Goal: Transaction & Acquisition: Download file/media

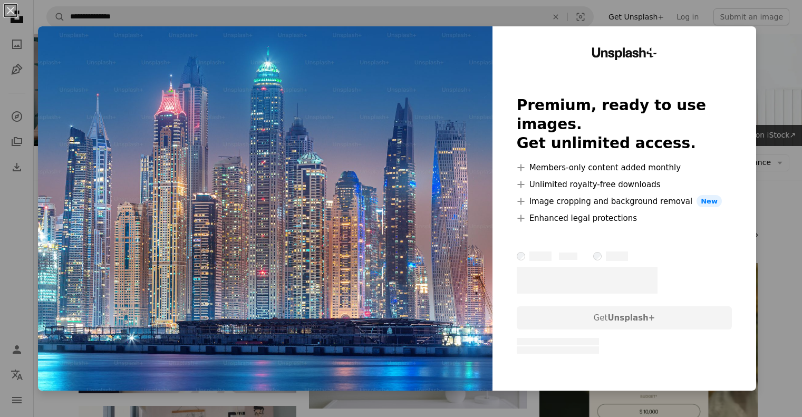
scroll to position [880, 0]
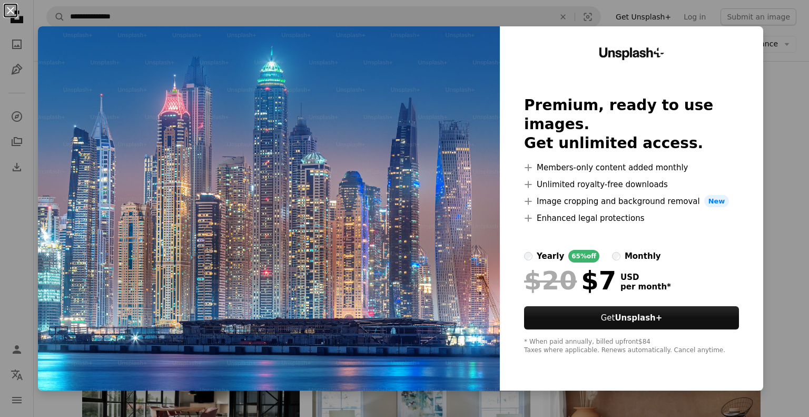
click at [7, 8] on button "An X shape" at bounding box center [10, 10] width 13 height 13
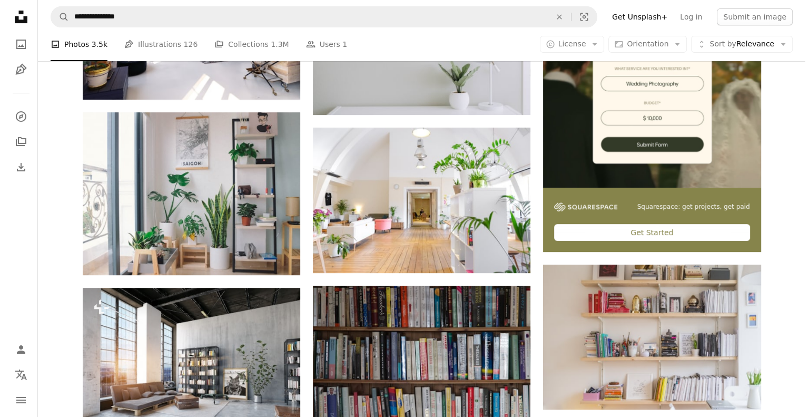
scroll to position [419, 0]
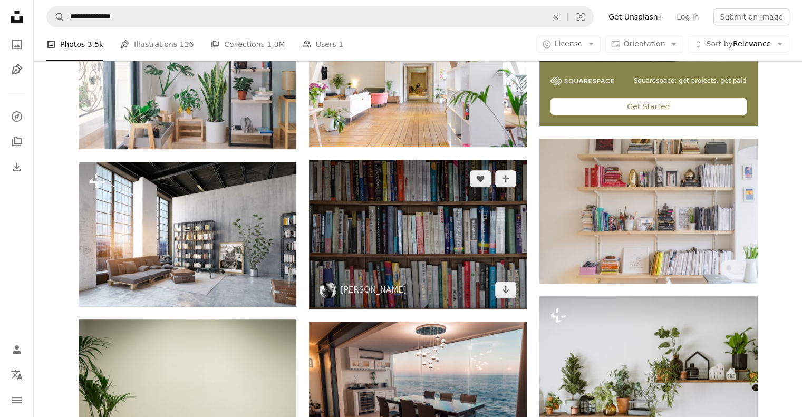
click at [376, 248] on img at bounding box center [418, 235] width 218 height 150
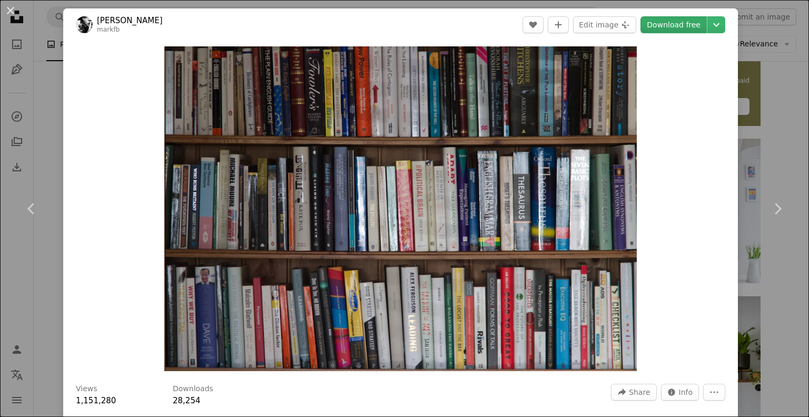
click at [666, 29] on link "Download free" at bounding box center [674, 24] width 66 height 17
